Goal: Use online tool/utility

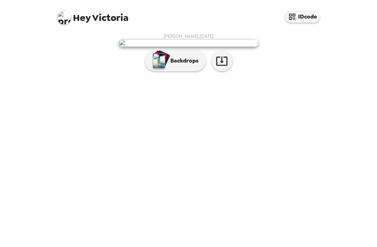
click at [177, 65] on p "Backdrops" at bounding box center [183, 61] width 32 height 8
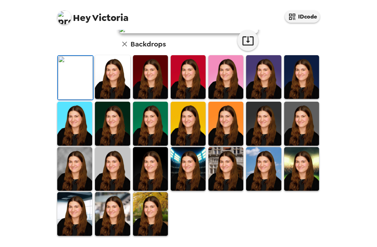
scroll to position [148, 0]
click at [108, 99] on img at bounding box center [112, 77] width 35 height 44
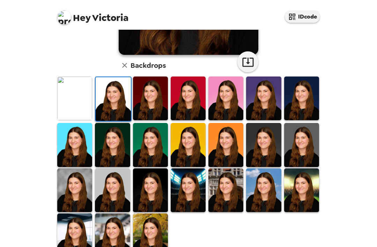
scroll to position [158, 0]
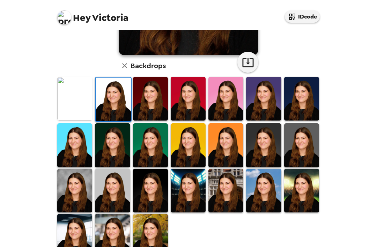
click at [308, 109] on img at bounding box center [301, 99] width 35 height 44
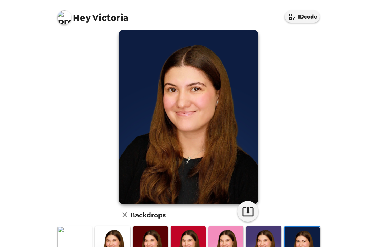
scroll to position [22, 0]
click at [72, 231] on img at bounding box center [74, 248] width 35 height 44
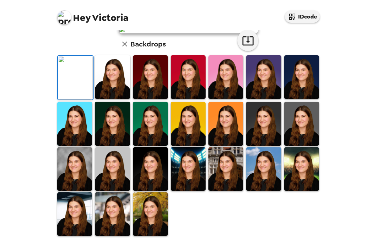
scroll to position [158, 0]
click at [147, 172] on img at bounding box center [150, 169] width 35 height 44
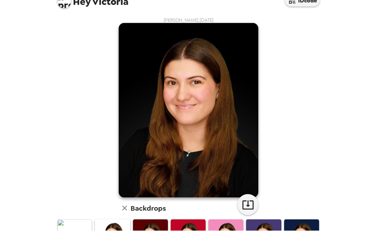
scroll to position [22, 0]
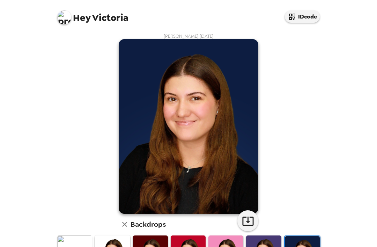
click at [245, 215] on icon "button" at bounding box center [248, 221] width 12 height 12
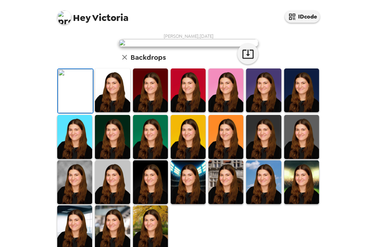
click at [76, 113] on img at bounding box center [75, 91] width 35 height 44
click at [75, 113] on img at bounding box center [75, 91] width 35 height 44
click at [250, 60] on icon "button" at bounding box center [248, 54] width 12 height 12
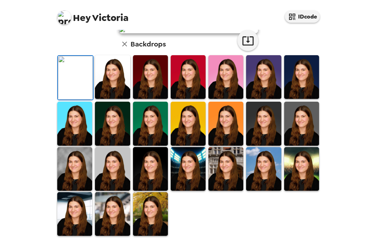
scroll to position [158, 0]
click at [71, 173] on img at bounding box center [74, 169] width 35 height 44
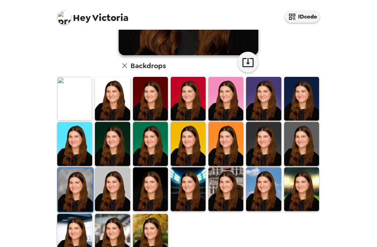
scroll to position [157, 0]
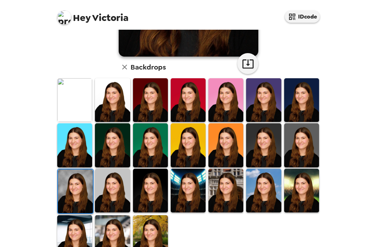
click at [70, 175] on img at bounding box center [75, 191] width 35 height 44
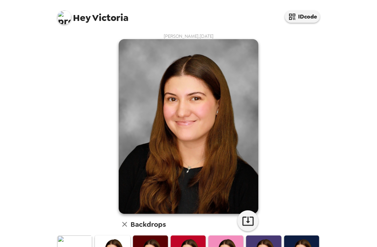
scroll to position [0, 0]
click at [252, 215] on icon "button" at bounding box center [248, 221] width 12 height 12
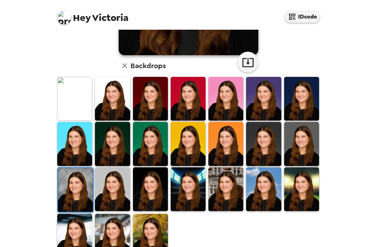
scroll to position [158, 0]
click at [108, 221] on img at bounding box center [112, 236] width 35 height 44
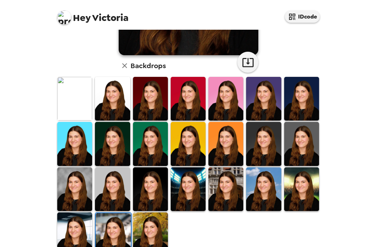
click at [111, 221] on img at bounding box center [113, 235] width 35 height 44
click at [110, 219] on img at bounding box center [113, 235] width 35 height 44
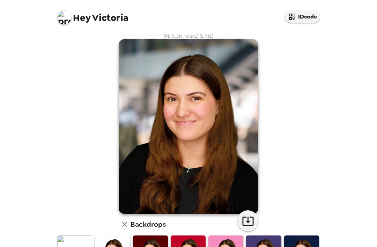
scroll to position [0, 0]
